Goal: Task Accomplishment & Management: Use online tool/utility

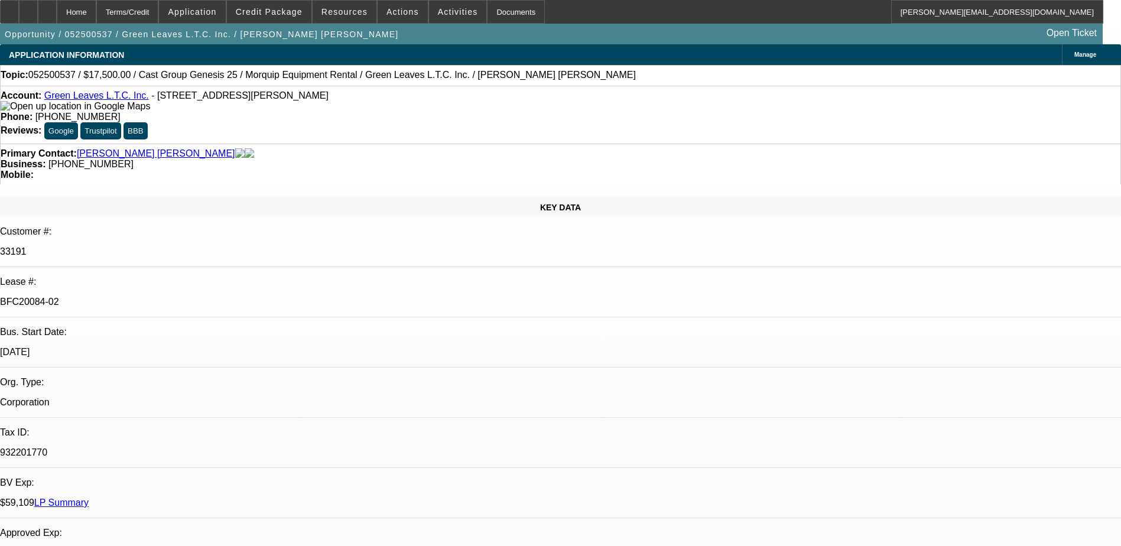
select select "0"
select select "2"
select select "0"
select select "2"
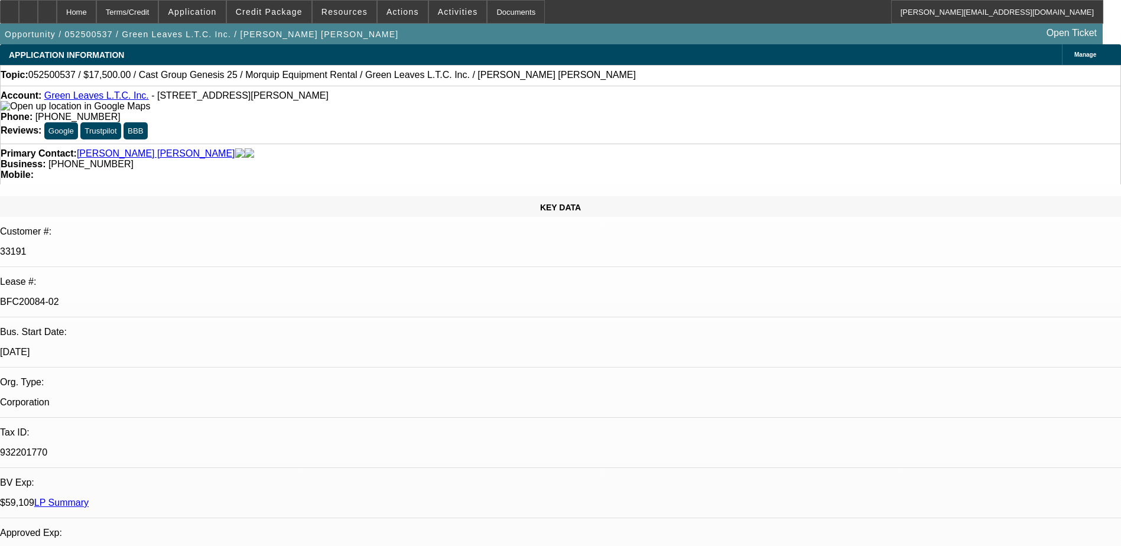
select select "0"
select select "2"
select select "0"
select select "2"
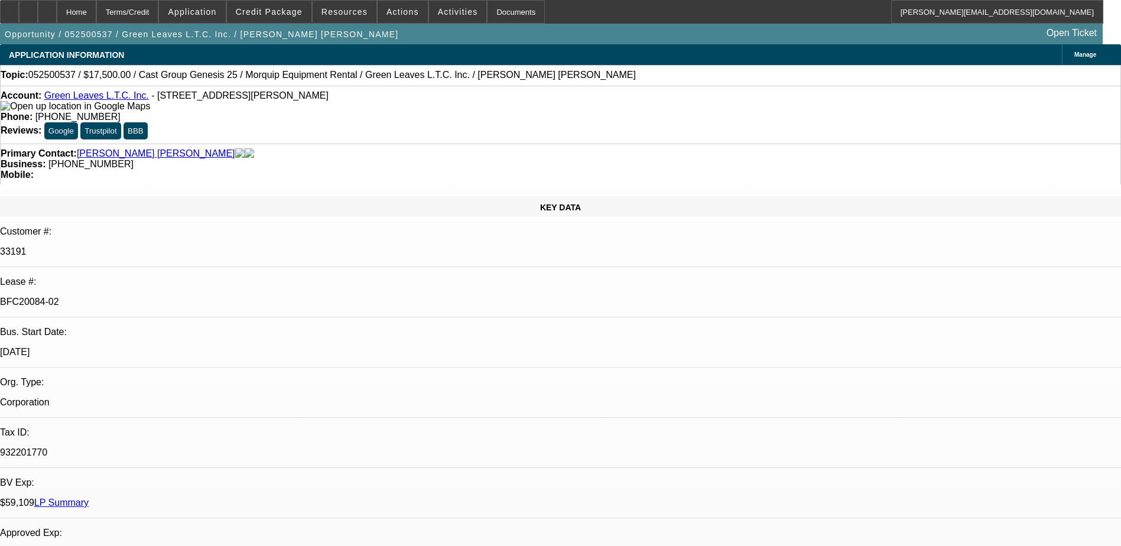
select select "0"
select select "1"
select select "2"
select select "6"
select select "1"
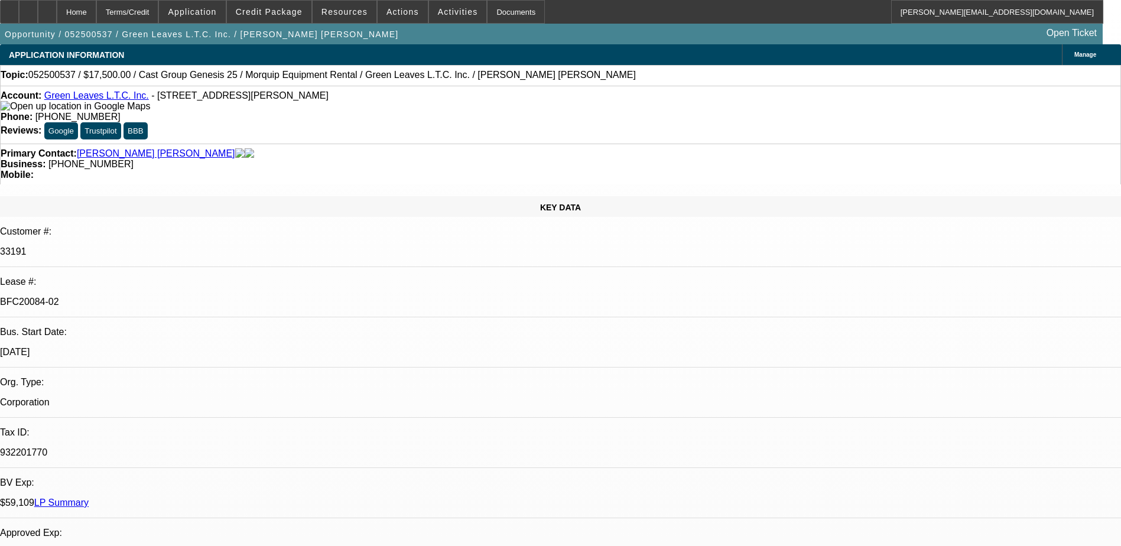
select select "2"
select select "6"
select select "1"
select select "2"
select select "6"
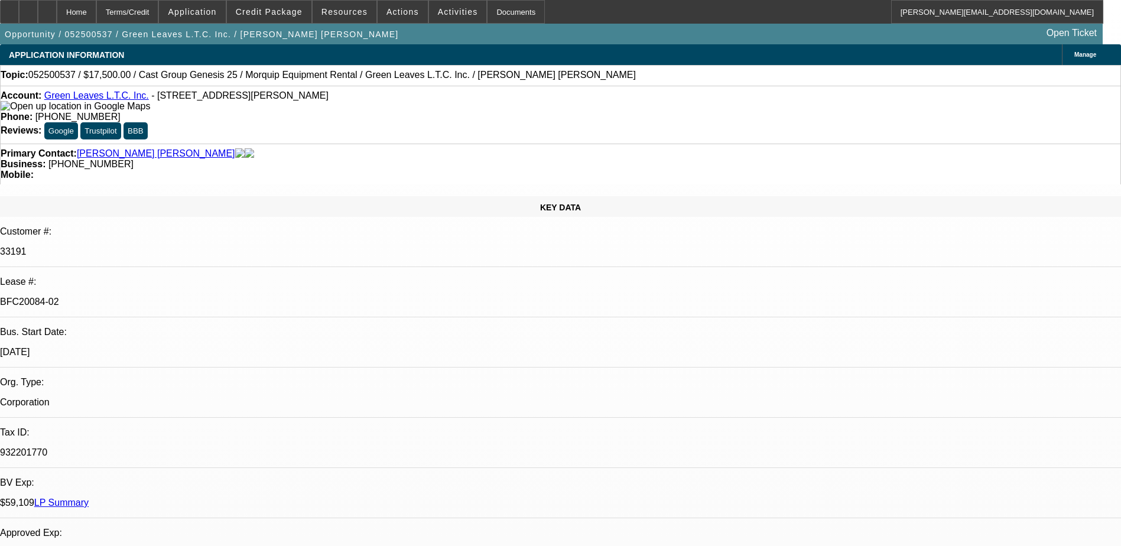
select select "1"
select select "2"
select select "6"
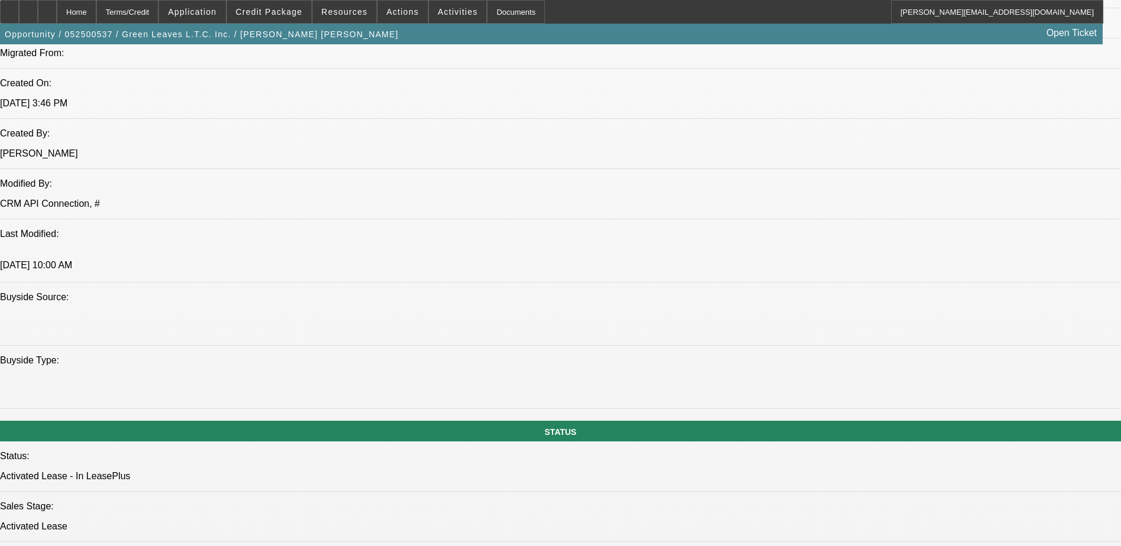
scroll to position [946, 0]
